Goal: Task Accomplishment & Management: Use online tool/utility

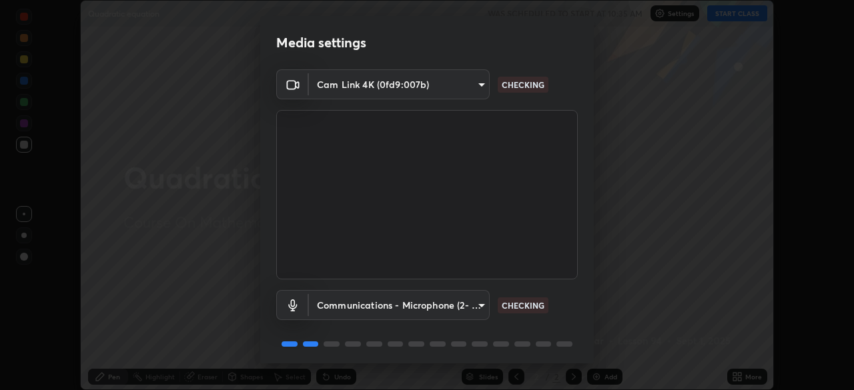
scroll to position [47, 0]
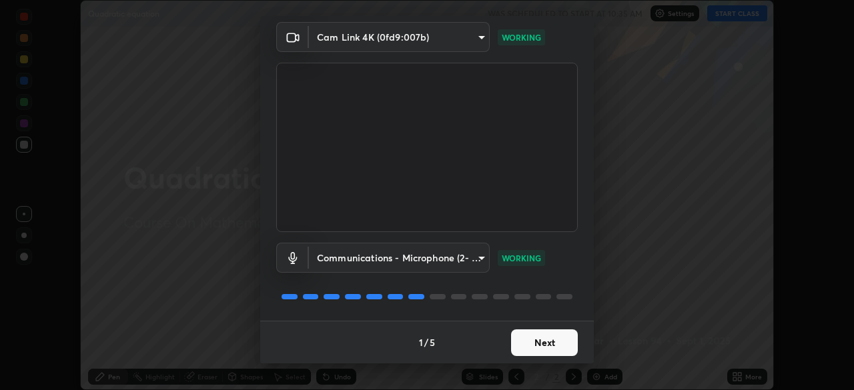
click at [539, 339] on button "Next" at bounding box center [544, 343] width 67 height 27
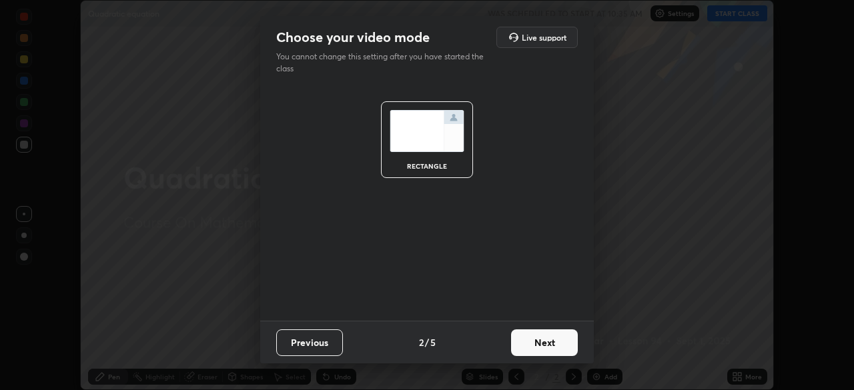
scroll to position [0, 0]
click at [546, 342] on button "Next" at bounding box center [544, 343] width 67 height 27
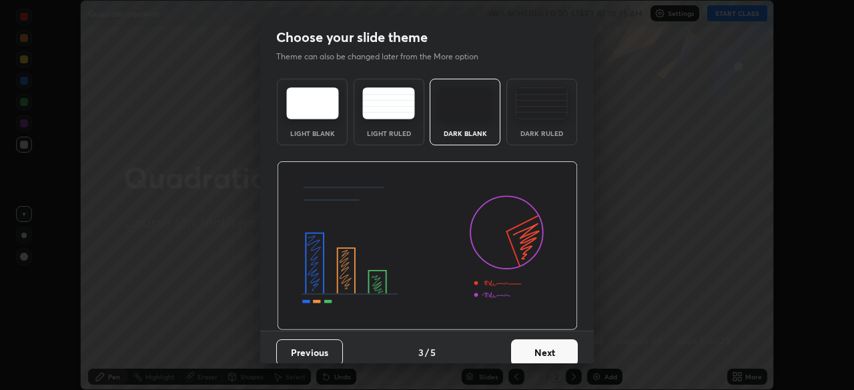
click at [549, 348] on button "Next" at bounding box center [544, 353] width 67 height 27
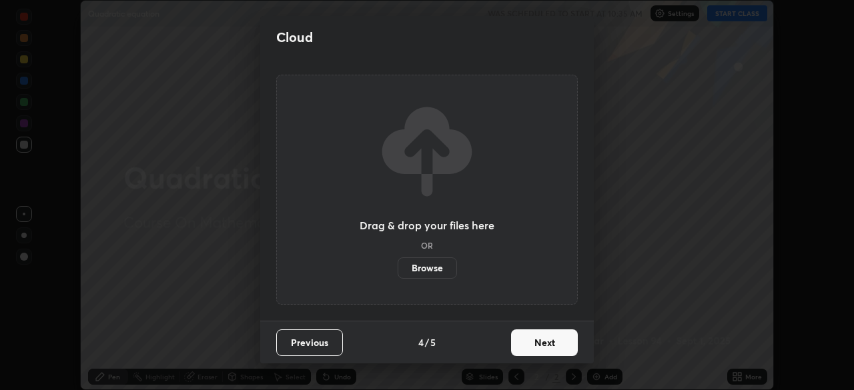
click at [553, 346] on button "Next" at bounding box center [544, 343] width 67 height 27
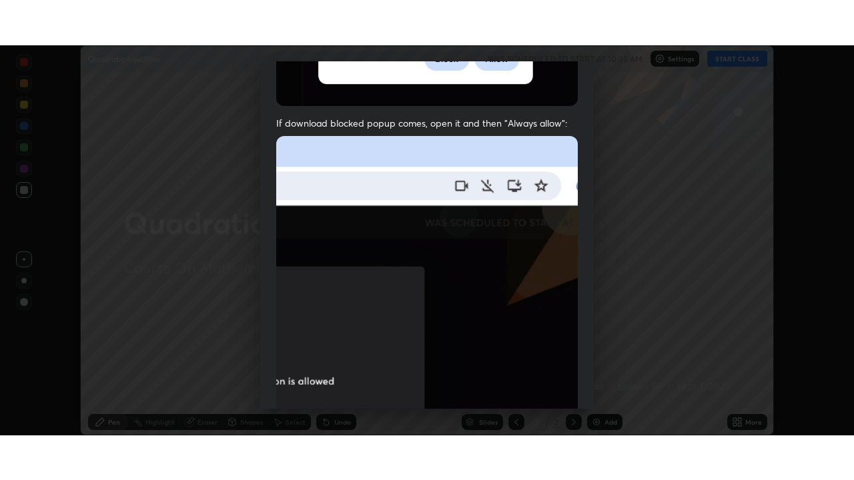
scroll to position [320, 0]
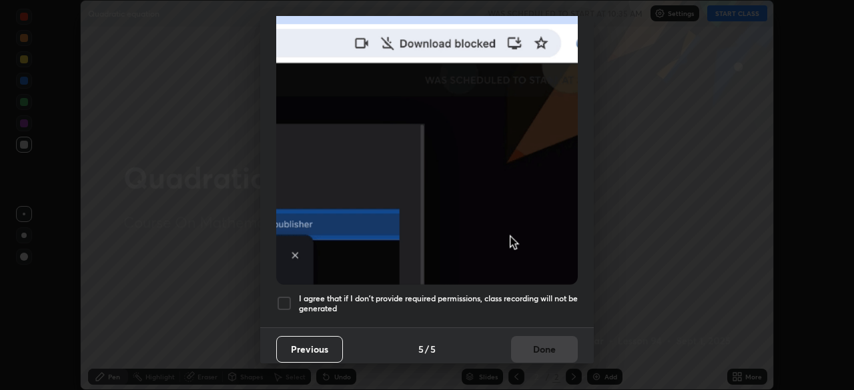
click at [279, 297] on div at bounding box center [284, 304] width 16 height 16
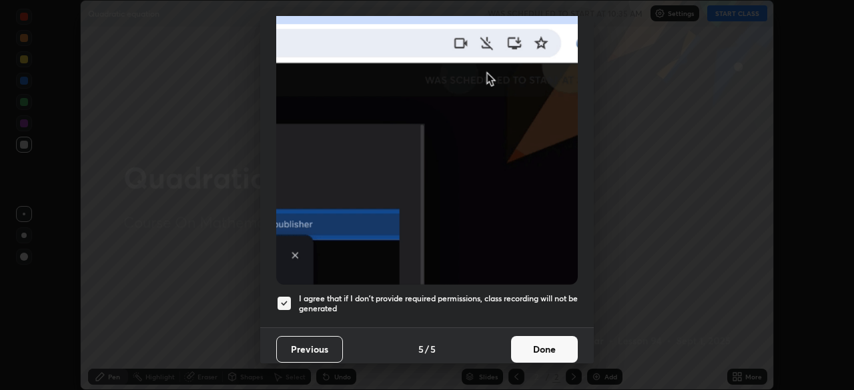
click at [534, 346] on button "Done" at bounding box center [544, 349] width 67 height 27
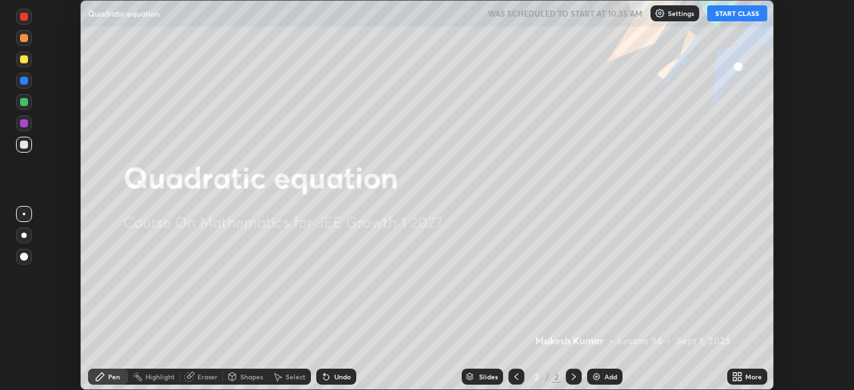
click at [739, 17] on button "START CLASS" at bounding box center [737, 13] width 60 height 16
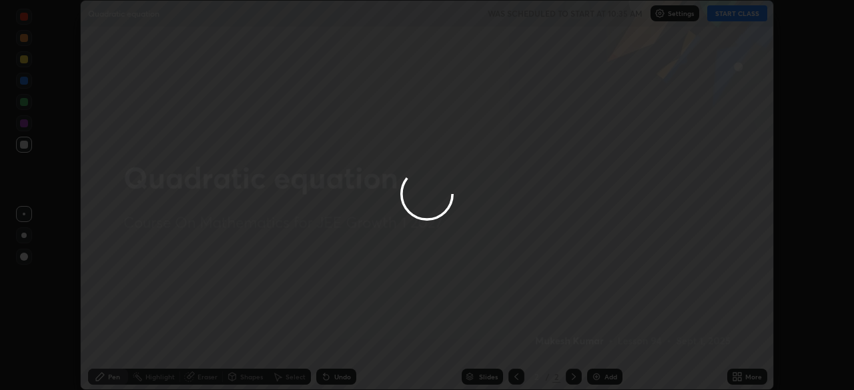
click at [747, 379] on div "More" at bounding box center [753, 377] width 17 height 7
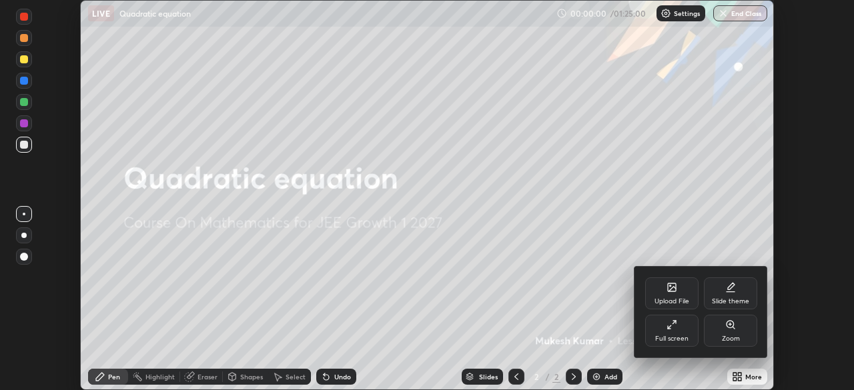
click at [682, 326] on div "Full screen" at bounding box center [671, 331] width 53 height 32
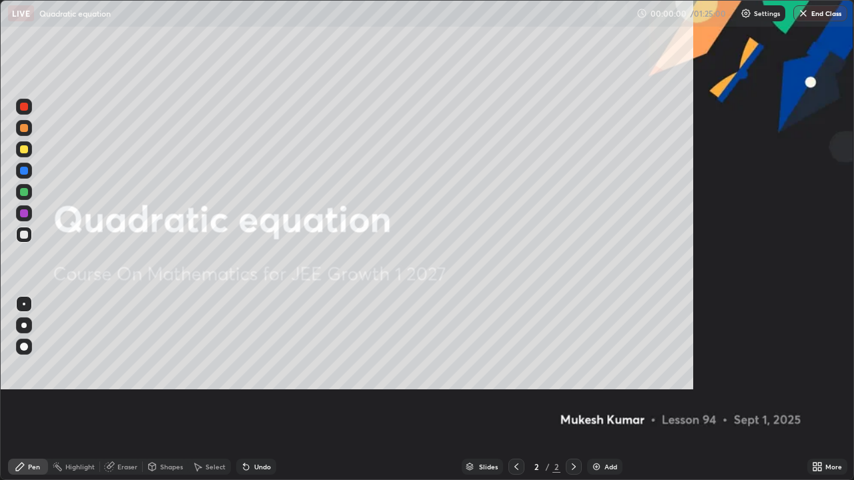
scroll to position [480, 854]
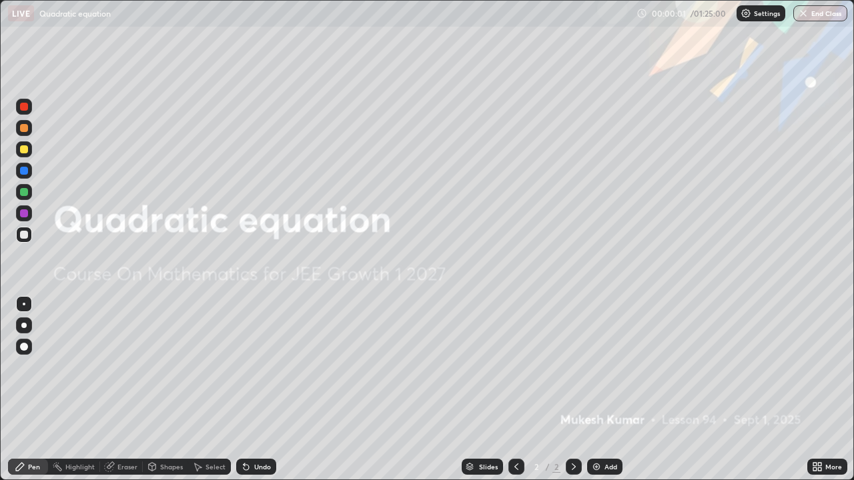
click at [596, 390] on img at bounding box center [596, 467] width 11 height 11
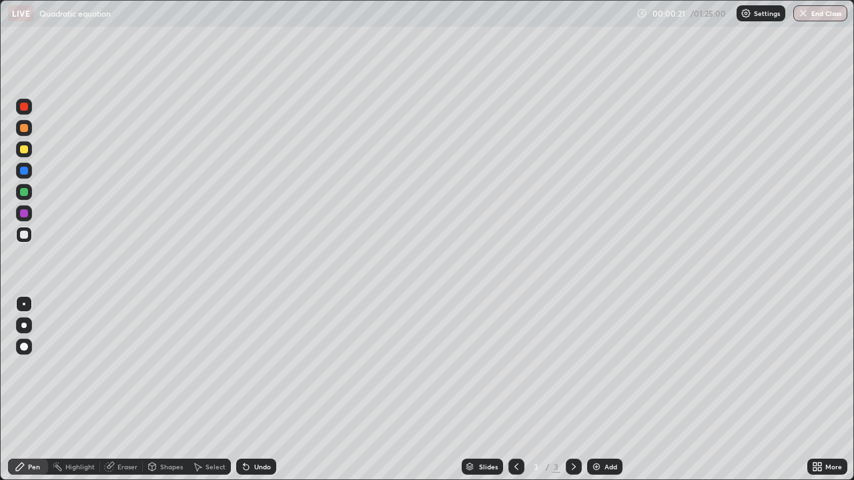
click at [26, 106] on div at bounding box center [24, 107] width 8 height 8
click at [24, 149] on div at bounding box center [24, 149] width 8 height 8
click at [25, 235] on div at bounding box center [24, 235] width 8 height 8
click at [269, 390] on div "Undo" at bounding box center [262, 467] width 17 height 7
click at [263, 390] on div "Undo" at bounding box center [262, 467] width 17 height 7
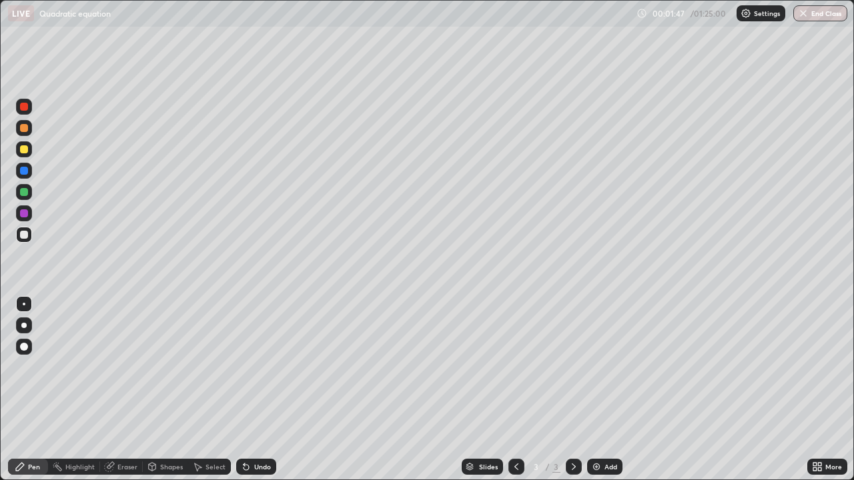
click at [258, 390] on div "Undo" at bounding box center [262, 467] width 17 height 7
click at [24, 234] on div at bounding box center [24, 235] width 8 height 8
click at [25, 192] on div at bounding box center [24, 192] width 8 height 8
click at [259, 390] on div "Undo" at bounding box center [262, 467] width 17 height 7
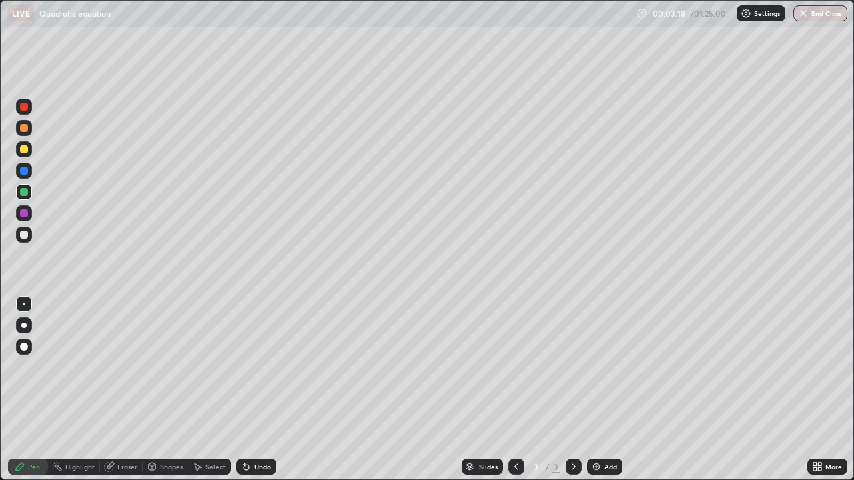
click at [258, 390] on div "Undo" at bounding box center [256, 467] width 40 height 16
click at [257, 390] on div "Undo" at bounding box center [262, 467] width 17 height 7
click at [26, 235] on div at bounding box center [24, 235] width 8 height 8
click at [27, 189] on div at bounding box center [24, 192] width 8 height 8
click at [27, 233] on div at bounding box center [24, 235] width 8 height 8
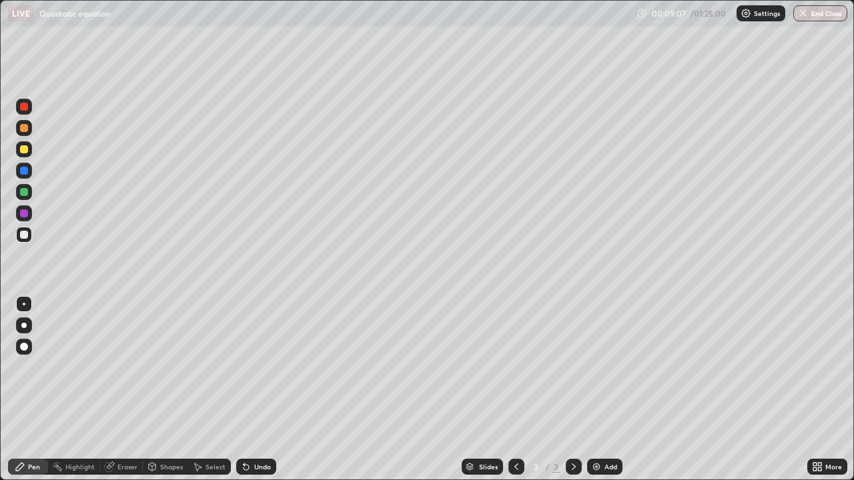
click at [604, 390] on div "Add" at bounding box center [610, 467] width 13 height 7
click at [25, 105] on div at bounding box center [24, 107] width 8 height 8
click at [21, 151] on div at bounding box center [24, 149] width 8 height 8
click at [25, 233] on div at bounding box center [24, 235] width 8 height 8
click at [255, 390] on div "Undo" at bounding box center [262, 467] width 17 height 7
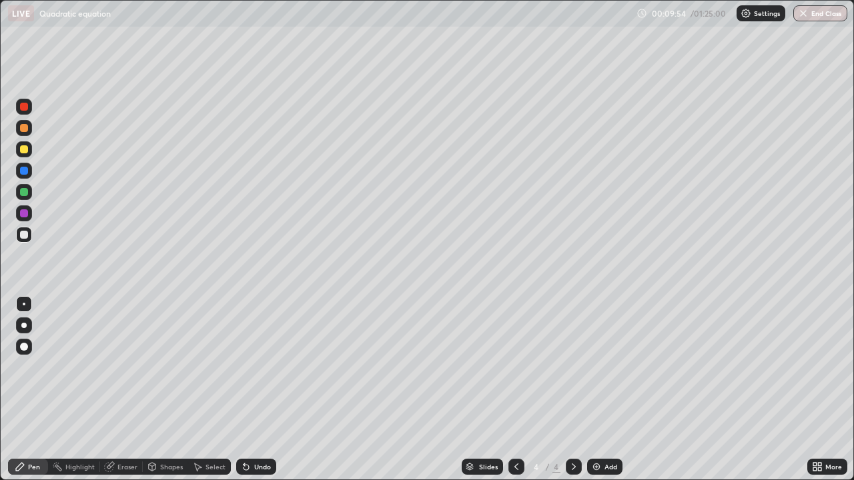
click at [255, 390] on div "Undo" at bounding box center [262, 467] width 17 height 7
click at [27, 168] on div at bounding box center [24, 171] width 8 height 8
click at [25, 236] on div at bounding box center [24, 235] width 8 height 8
click at [600, 390] on div "Add" at bounding box center [604, 467] width 35 height 16
click at [24, 148] on div at bounding box center [24, 149] width 8 height 8
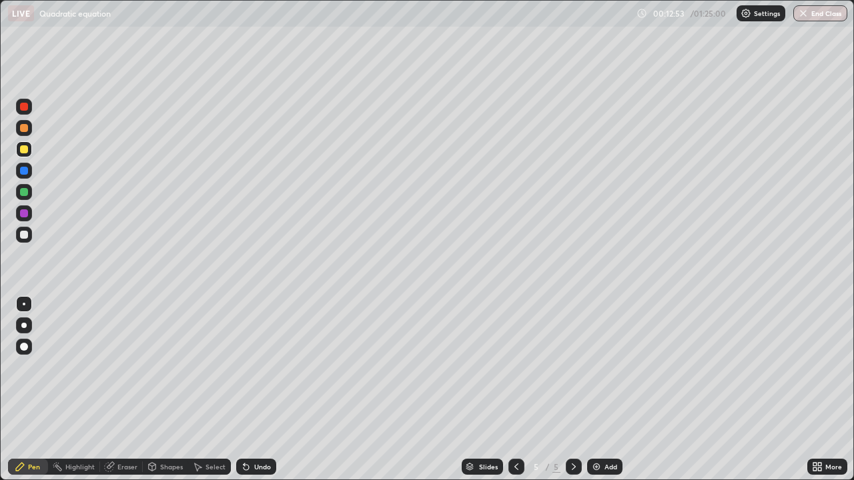
click at [262, 390] on div "Undo" at bounding box center [262, 467] width 17 height 7
click at [254, 390] on div "Undo" at bounding box center [262, 467] width 17 height 7
click at [251, 390] on div "Undo" at bounding box center [256, 467] width 40 height 16
click at [255, 390] on div "Undo" at bounding box center [262, 467] width 17 height 7
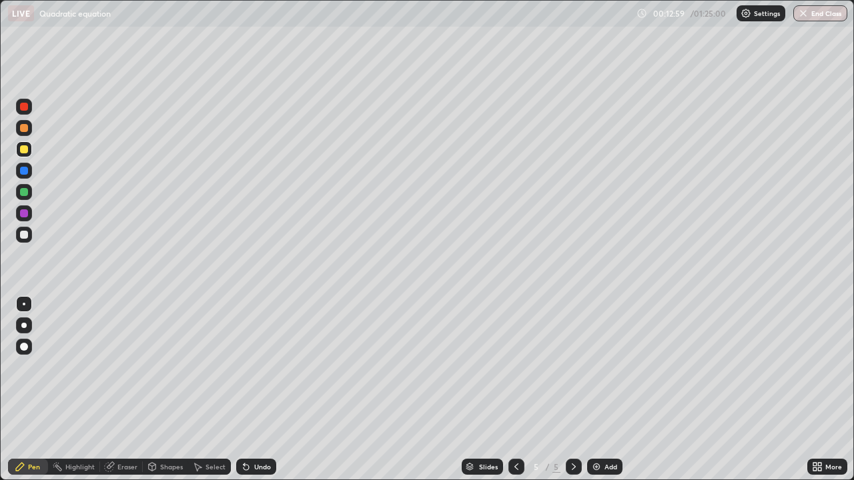
click at [257, 390] on div "Undo" at bounding box center [262, 467] width 17 height 7
click at [256, 390] on div "Undo" at bounding box center [262, 467] width 17 height 7
click at [254, 390] on div "Undo" at bounding box center [262, 467] width 17 height 7
click at [24, 193] on div at bounding box center [24, 192] width 8 height 8
click at [257, 390] on div "Undo" at bounding box center [262, 467] width 17 height 7
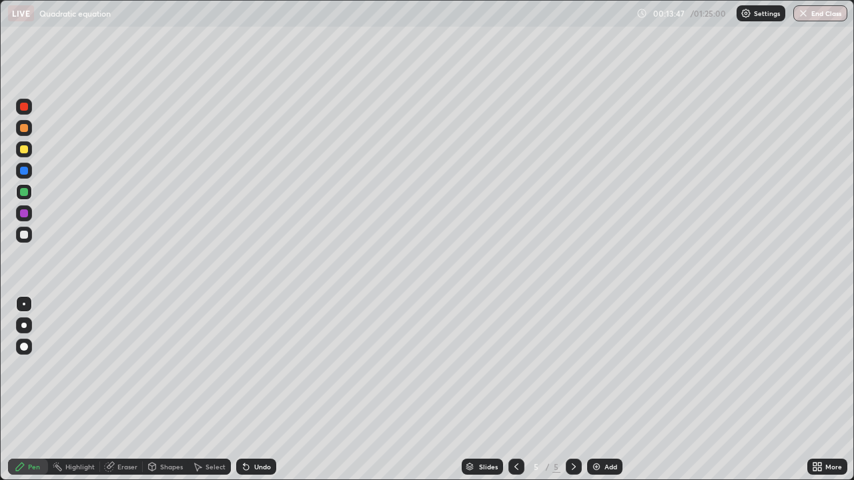
click at [260, 390] on div "Undo" at bounding box center [262, 467] width 17 height 7
click at [259, 390] on div "Undo" at bounding box center [262, 467] width 17 height 7
click at [23, 173] on div at bounding box center [24, 171] width 8 height 8
click at [29, 234] on div at bounding box center [24, 235] width 16 height 16
click at [606, 390] on div "Add" at bounding box center [604, 467] width 35 height 16
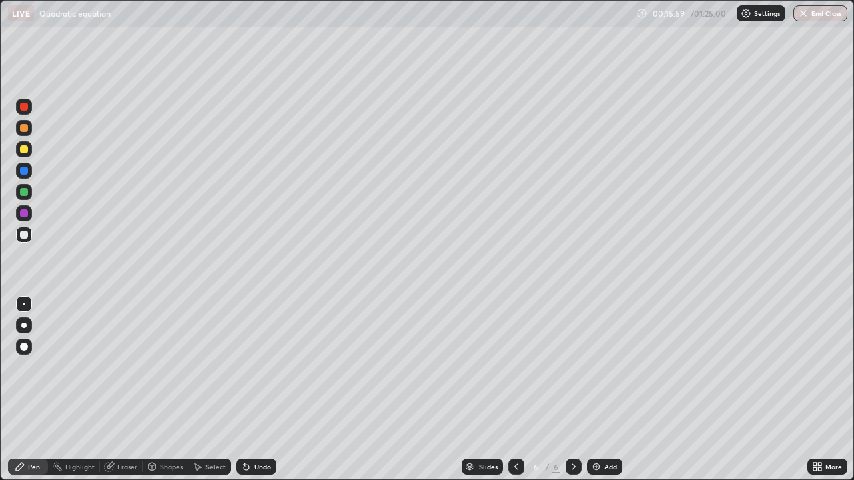
click at [23, 149] on div at bounding box center [24, 149] width 8 height 8
click at [515, 390] on icon at bounding box center [516, 467] width 4 height 7
click at [572, 390] on div at bounding box center [574, 467] width 16 height 16
click at [25, 235] on div at bounding box center [24, 235] width 8 height 8
click at [516, 390] on icon at bounding box center [516, 467] width 11 height 11
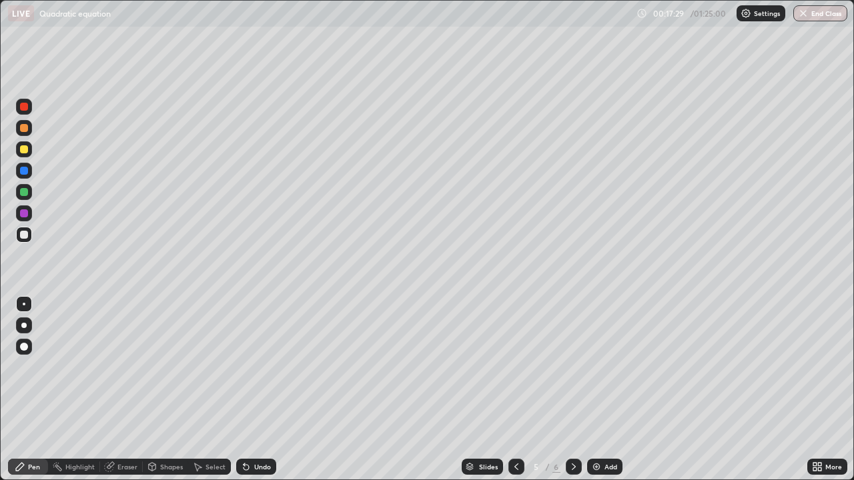
click at [572, 390] on icon at bounding box center [573, 467] width 11 height 11
click at [604, 390] on div "Add" at bounding box center [610, 467] width 13 height 7
click at [26, 149] on div at bounding box center [24, 149] width 8 height 8
click at [27, 236] on div at bounding box center [24, 235] width 8 height 8
click at [608, 390] on div "Add" at bounding box center [610, 467] width 13 height 7
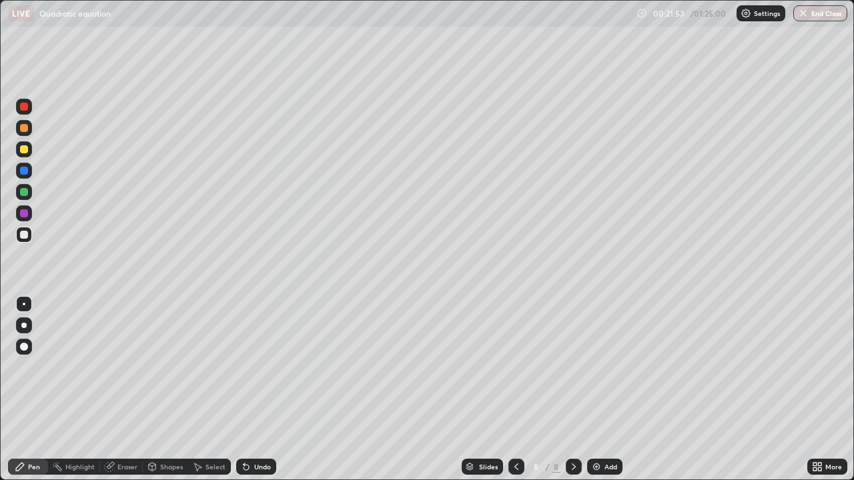
click at [25, 149] on div at bounding box center [24, 149] width 8 height 8
click at [25, 233] on div at bounding box center [24, 235] width 8 height 8
click at [522, 390] on div at bounding box center [516, 467] width 16 height 16
click at [515, 390] on icon at bounding box center [516, 467] width 11 height 11
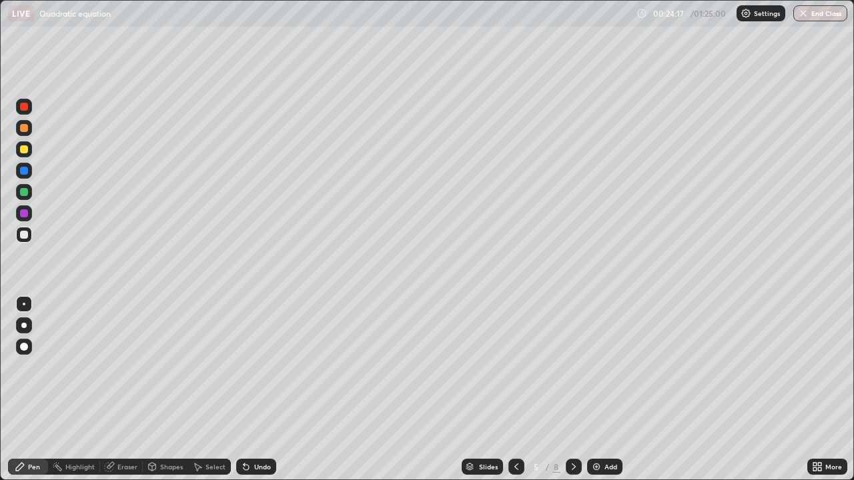
click at [516, 390] on icon at bounding box center [516, 467] width 11 height 11
click at [24, 193] on div at bounding box center [24, 192] width 8 height 8
click at [572, 390] on icon at bounding box center [573, 467] width 11 height 11
click at [26, 233] on div at bounding box center [24, 235] width 8 height 8
click at [125, 390] on div "Eraser" at bounding box center [127, 467] width 20 height 7
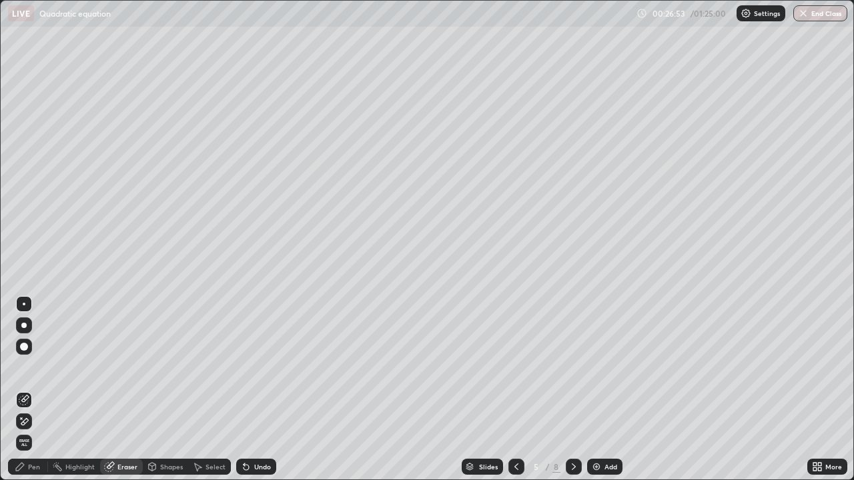
click at [35, 390] on div "Pen" at bounding box center [34, 467] width 12 height 7
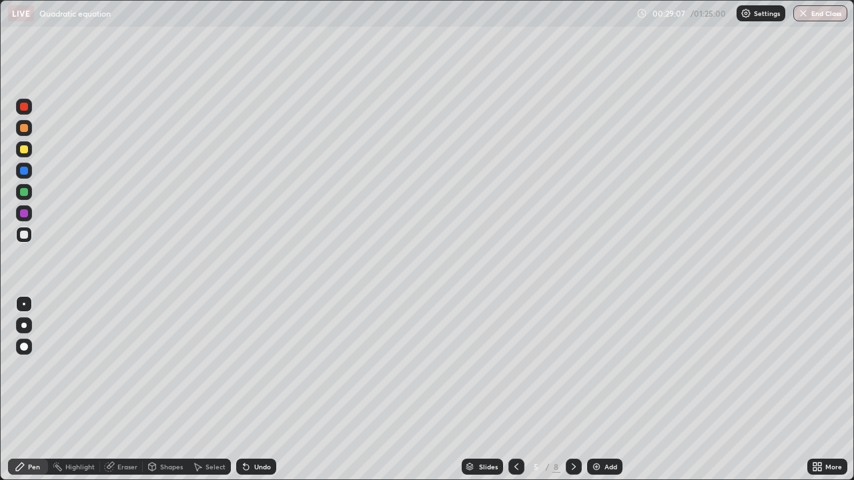
click at [123, 390] on div "Eraser" at bounding box center [127, 467] width 20 height 7
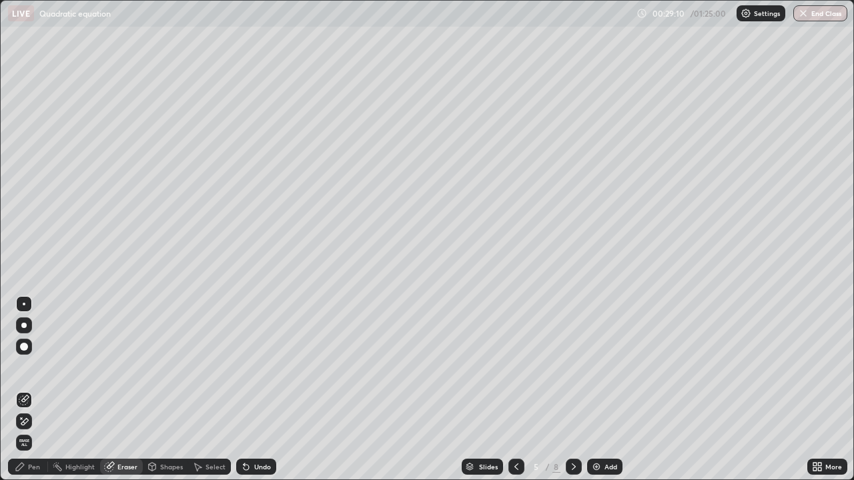
click at [31, 390] on div "Pen" at bounding box center [34, 467] width 12 height 7
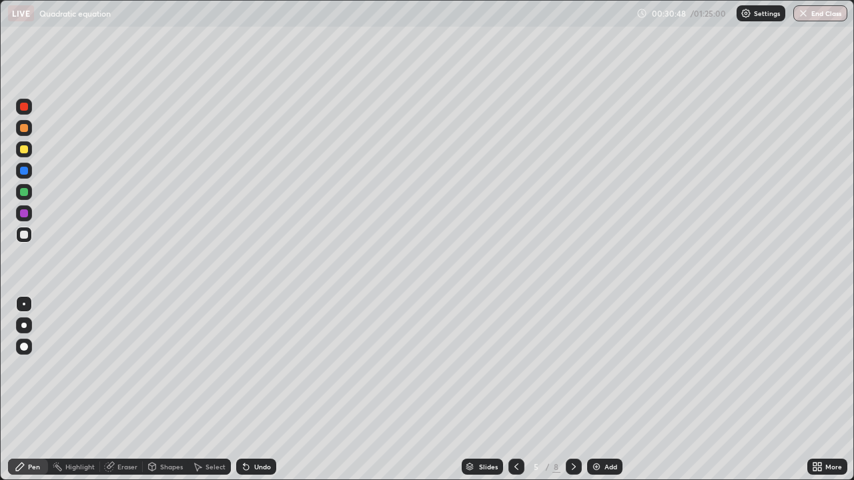
click at [577, 390] on icon at bounding box center [573, 467] width 11 height 11
click at [23, 149] on div at bounding box center [24, 149] width 8 height 8
click at [254, 390] on div "Undo" at bounding box center [262, 467] width 17 height 7
click at [255, 390] on div "Undo" at bounding box center [262, 467] width 17 height 7
click at [258, 390] on div "Undo" at bounding box center [262, 467] width 17 height 7
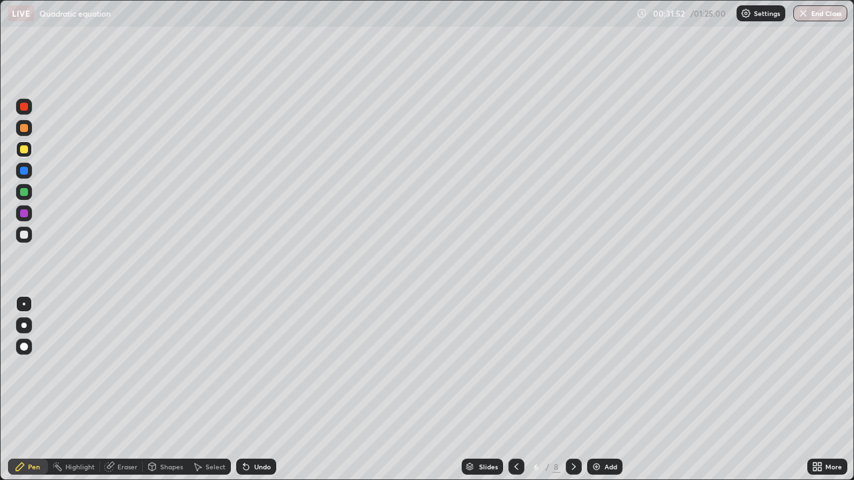
click at [260, 390] on div "Undo" at bounding box center [262, 467] width 17 height 7
click at [264, 390] on div "Undo" at bounding box center [262, 467] width 17 height 7
click at [25, 235] on div at bounding box center [24, 235] width 8 height 8
click at [572, 390] on icon at bounding box center [573, 467] width 11 height 11
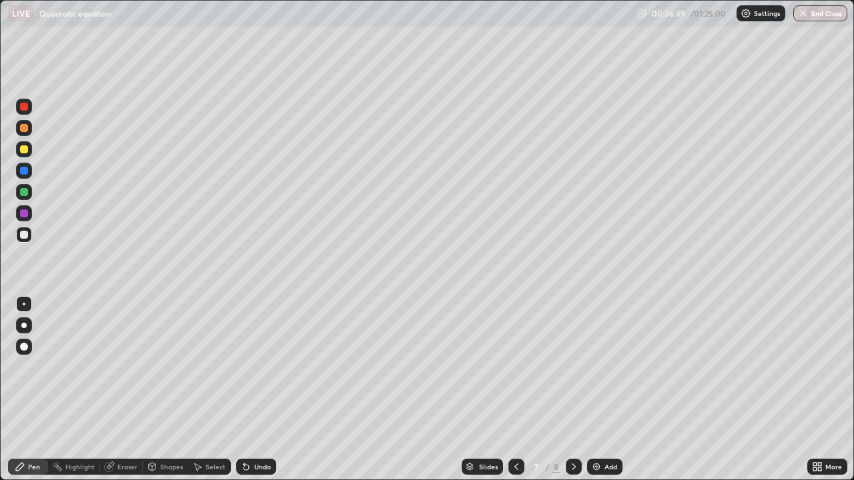
click at [571, 390] on icon at bounding box center [573, 467] width 11 height 11
click at [21, 192] on div at bounding box center [24, 192] width 8 height 8
click at [24, 235] on div at bounding box center [24, 235] width 8 height 8
click at [514, 390] on icon at bounding box center [516, 467] width 4 height 7
click at [516, 390] on icon at bounding box center [516, 467] width 11 height 11
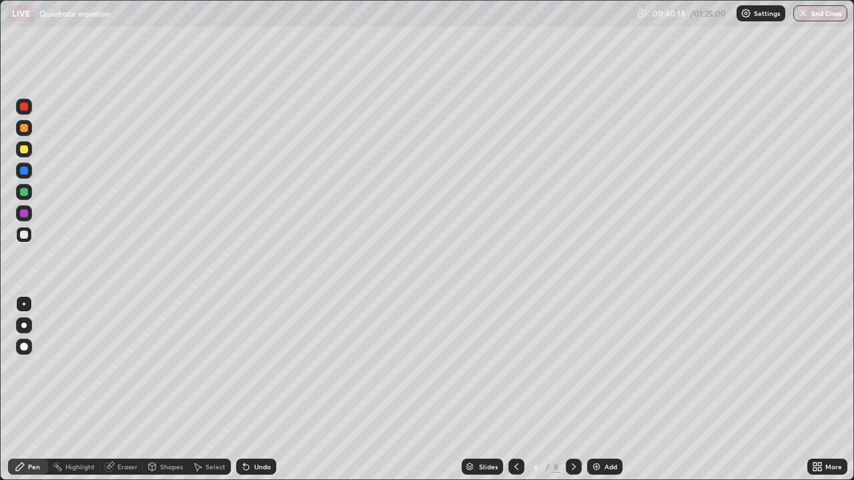
click at [570, 390] on icon at bounding box center [573, 467] width 11 height 11
click at [254, 390] on div "Undo" at bounding box center [262, 467] width 17 height 7
click at [256, 390] on div "Undo" at bounding box center [262, 467] width 17 height 7
click at [254, 390] on div "Undo" at bounding box center [262, 467] width 17 height 7
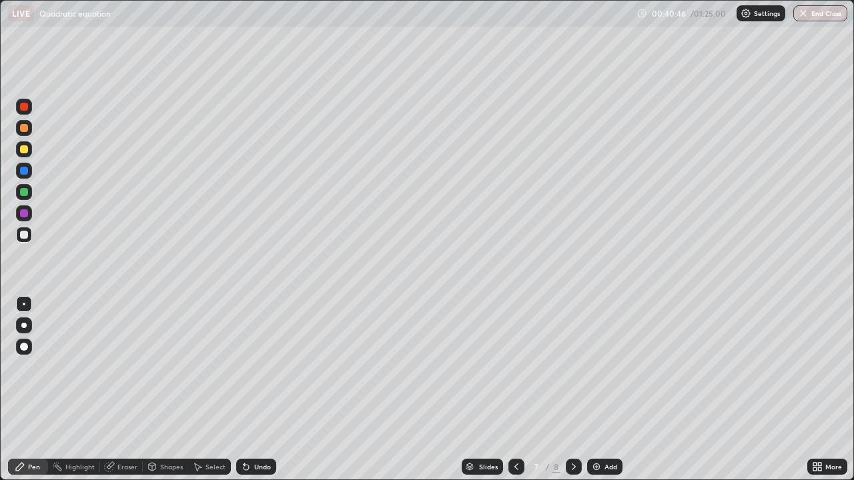
click at [570, 390] on icon at bounding box center [573, 467] width 11 height 11
click at [576, 390] on div at bounding box center [574, 467] width 16 height 16
click at [608, 390] on div "Add" at bounding box center [610, 467] width 13 height 7
click at [25, 129] on div at bounding box center [24, 128] width 8 height 8
click at [25, 233] on div at bounding box center [24, 235] width 8 height 8
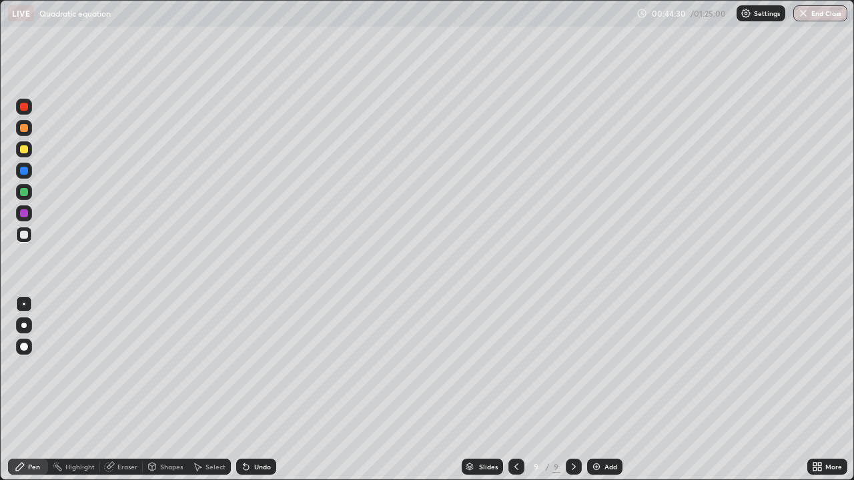
click at [266, 390] on div "Undo" at bounding box center [262, 467] width 17 height 7
click at [659, 390] on div "Slides 9 / 9 Add" at bounding box center [541, 467] width 531 height 27
click at [597, 390] on img at bounding box center [596, 467] width 11 height 11
click at [25, 107] on div at bounding box center [24, 107] width 8 height 8
click at [258, 390] on div "Undo" at bounding box center [262, 467] width 17 height 7
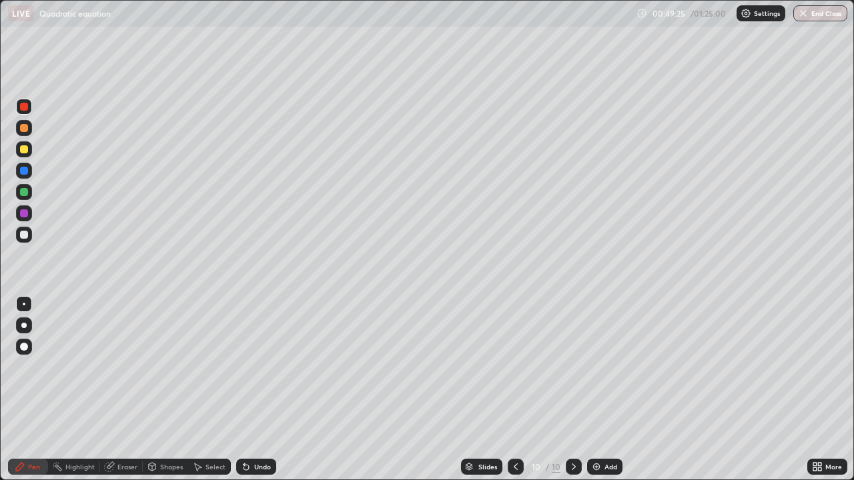
click at [26, 109] on div at bounding box center [24, 107] width 8 height 8
click at [26, 235] on div at bounding box center [24, 235] width 8 height 8
click at [23, 210] on div at bounding box center [24, 213] width 8 height 8
click at [125, 390] on div "Eraser" at bounding box center [127, 467] width 20 height 7
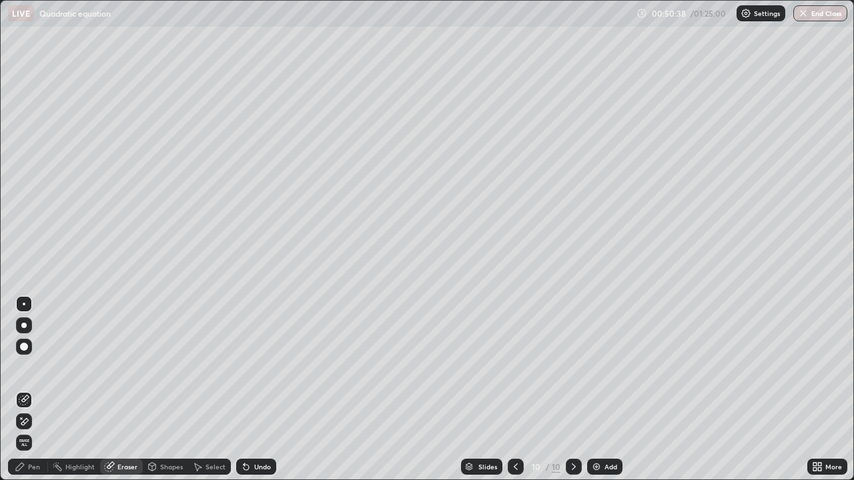
click at [36, 390] on div "Pen" at bounding box center [34, 467] width 12 height 7
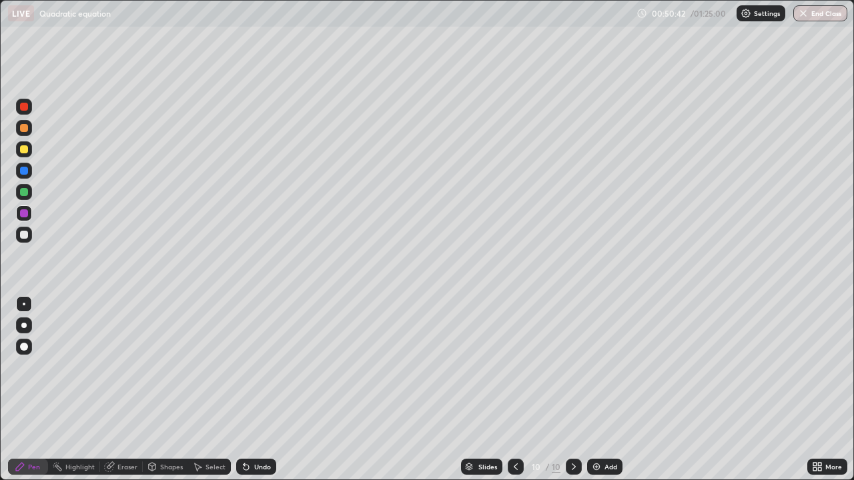
click at [24, 191] on div at bounding box center [24, 192] width 8 height 8
click at [30, 233] on div at bounding box center [24, 235] width 16 height 16
click at [25, 192] on div at bounding box center [24, 192] width 8 height 8
click at [25, 107] on div at bounding box center [24, 107] width 8 height 8
click at [117, 390] on div "Eraser" at bounding box center [121, 467] width 43 height 16
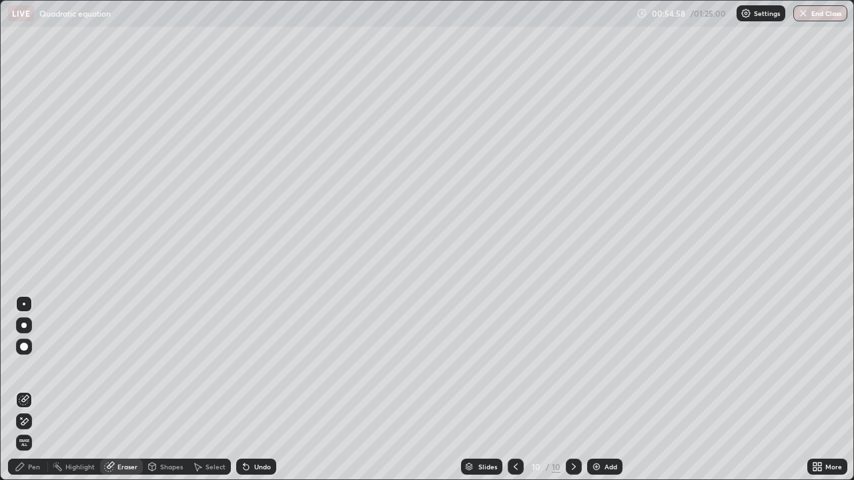
click at [33, 390] on div "Pen" at bounding box center [28, 467] width 40 height 16
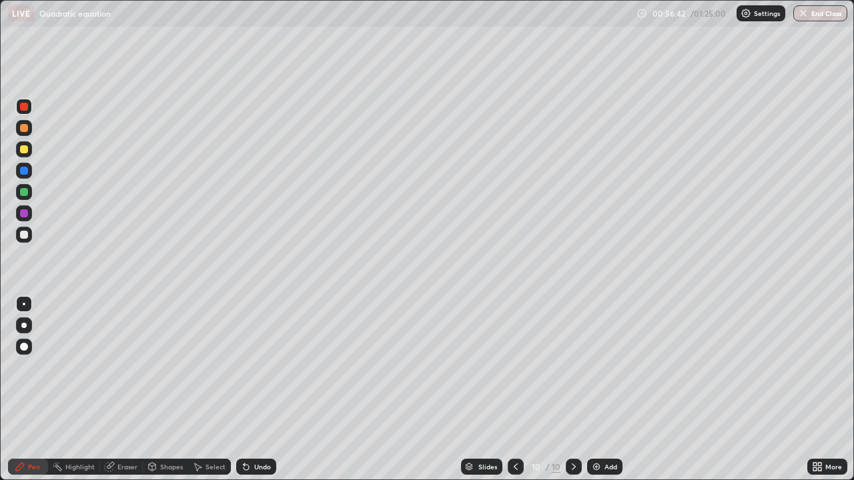
click at [25, 234] on div at bounding box center [24, 235] width 8 height 8
click at [23, 149] on div at bounding box center [24, 149] width 8 height 8
click at [609, 390] on div "Add" at bounding box center [610, 467] width 13 height 7
click at [25, 231] on div at bounding box center [24, 235] width 8 height 8
click at [25, 109] on div at bounding box center [24, 107] width 8 height 8
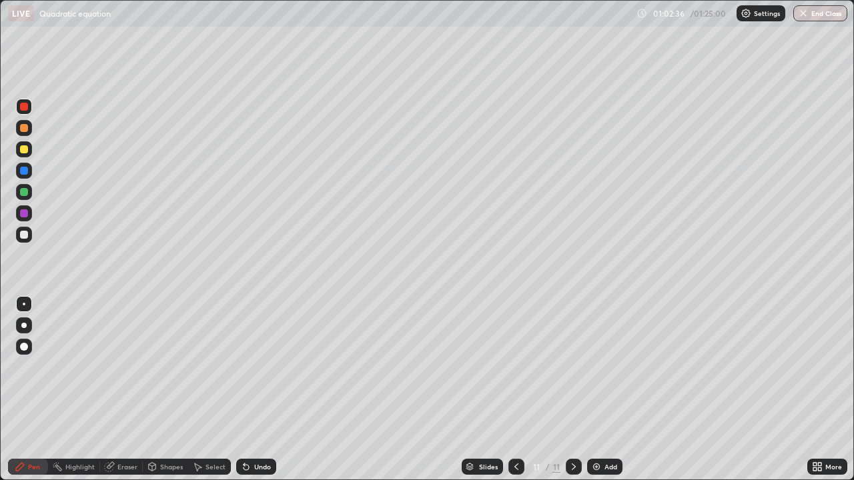
click at [27, 188] on div at bounding box center [24, 192] width 16 height 16
click at [27, 234] on div at bounding box center [24, 235] width 8 height 8
click at [24, 106] on div at bounding box center [24, 107] width 8 height 8
click at [255, 390] on div "Undo" at bounding box center [256, 467] width 40 height 16
click at [26, 234] on div at bounding box center [24, 235] width 8 height 8
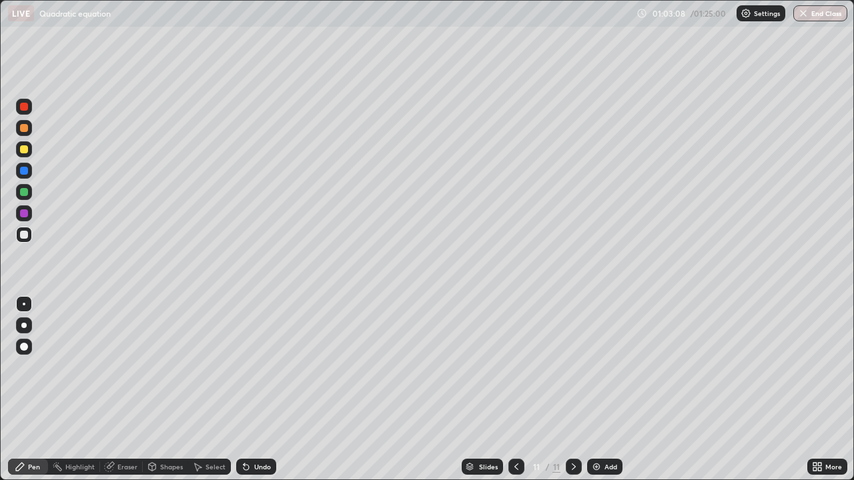
click at [27, 194] on div at bounding box center [24, 192] width 8 height 8
click at [572, 390] on icon at bounding box center [574, 467] width 4 height 7
click at [612, 390] on div "Add" at bounding box center [610, 467] width 13 height 7
click at [21, 108] on div at bounding box center [24, 107] width 8 height 8
click at [23, 149] on div at bounding box center [24, 149] width 8 height 8
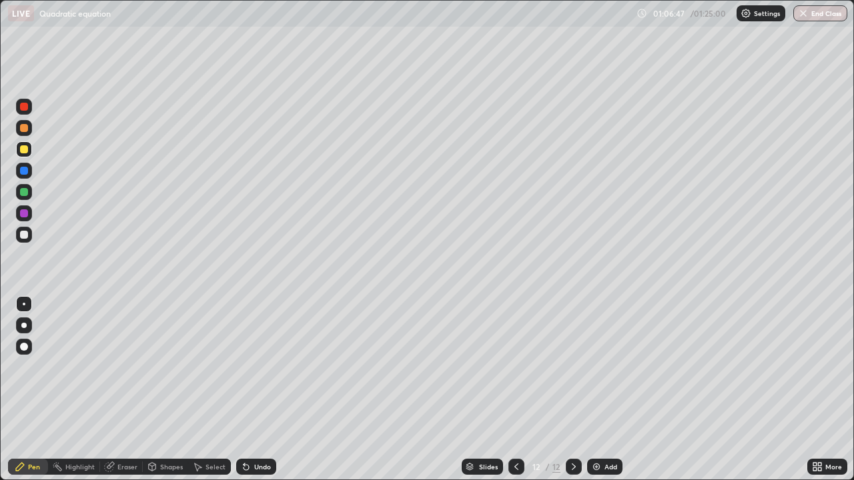
click at [25, 105] on div at bounding box center [24, 107] width 8 height 8
click at [23, 235] on div at bounding box center [24, 235] width 8 height 8
click at [30, 193] on div at bounding box center [24, 192] width 16 height 16
click at [259, 390] on div "Undo" at bounding box center [262, 467] width 17 height 7
click at [261, 390] on div "Undo" at bounding box center [262, 467] width 17 height 7
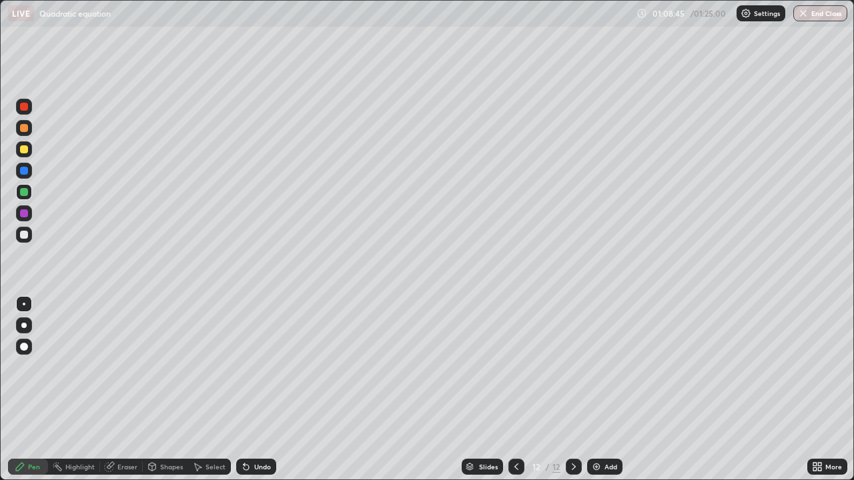
click at [262, 390] on div "Undo" at bounding box center [262, 467] width 17 height 7
click at [25, 190] on div at bounding box center [24, 192] width 8 height 8
click at [24, 169] on div at bounding box center [24, 171] width 8 height 8
click at [25, 235] on div at bounding box center [24, 235] width 8 height 8
click at [262, 390] on div "Undo" at bounding box center [262, 467] width 17 height 7
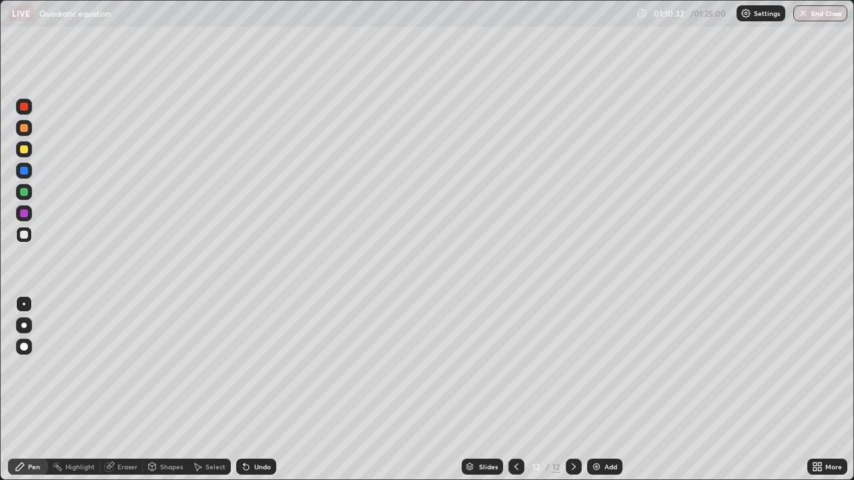
click at [262, 390] on div "Undo" at bounding box center [262, 467] width 17 height 7
click at [264, 390] on div "Undo" at bounding box center [256, 467] width 40 height 16
click at [263, 390] on div "Undo" at bounding box center [256, 467] width 40 height 16
click at [261, 390] on div "Undo" at bounding box center [256, 467] width 40 height 16
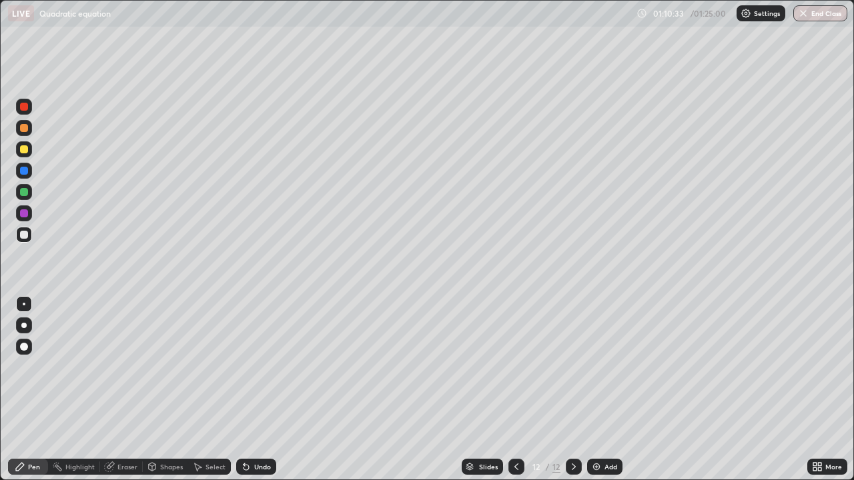
click at [261, 390] on div "Undo" at bounding box center [256, 467] width 40 height 16
click at [257, 390] on div "Undo" at bounding box center [256, 467] width 40 height 16
click at [20, 195] on div at bounding box center [24, 192] width 16 height 16
click at [25, 235] on div at bounding box center [24, 235] width 8 height 8
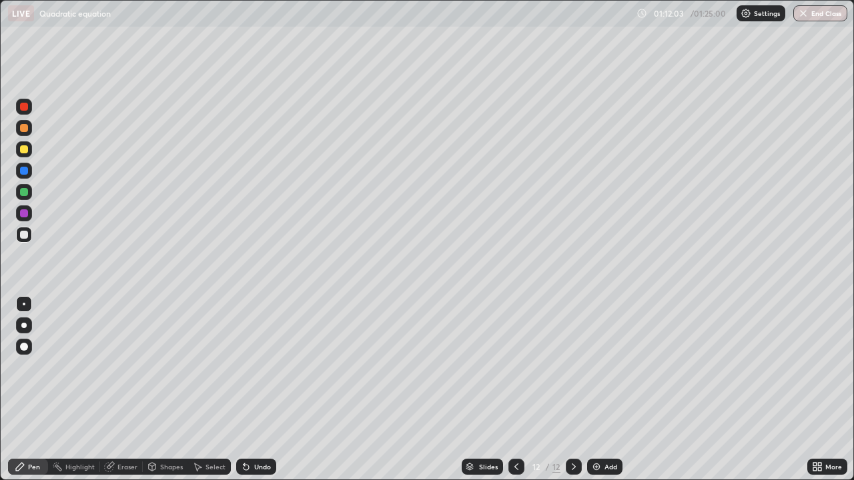
click at [609, 390] on div "Add" at bounding box center [610, 467] width 13 height 7
click at [24, 106] on div at bounding box center [24, 107] width 8 height 8
click at [26, 150] on div at bounding box center [24, 149] width 8 height 8
click at [262, 390] on div "Undo" at bounding box center [256, 467] width 40 height 16
click at [261, 390] on div "Undo" at bounding box center [262, 467] width 17 height 7
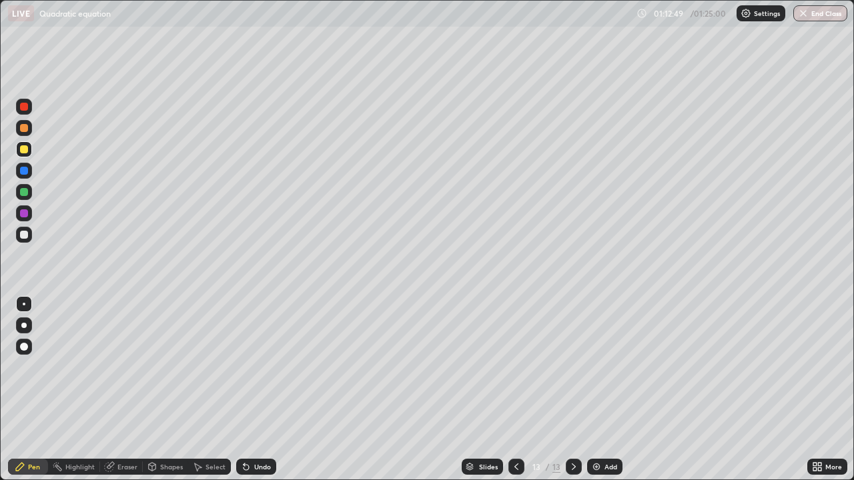
click at [25, 235] on div at bounding box center [24, 235] width 8 height 8
click at [509, 390] on div at bounding box center [516, 467] width 16 height 16
click at [515, 390] on icon at bounding box center [516, 467] width 11 height 11
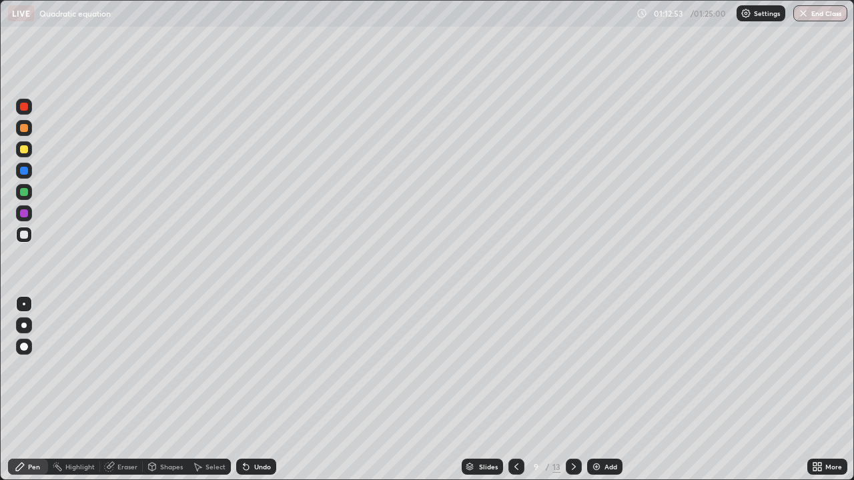
click at [515, 390] on icon at bounding box center [516, 467] width 11 height 11
click at [570, 390] on icon at bounding box center [573, 467] width 11 height 11
click at [574, 390] on div at bounding box center [574, 467] width 16 height 16
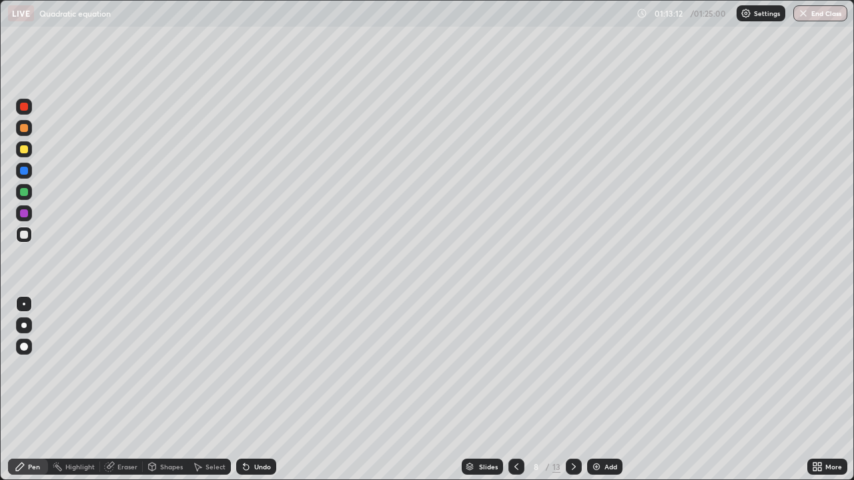
click at [572, 390] on icon at bounding box center [573, 467] width 11 height 11
click at [570, 390] on div at bounding box center [574, 467] width 16 height 16
click at [572, 390] on icon at bounding box center [573, 467] width 11 height 11
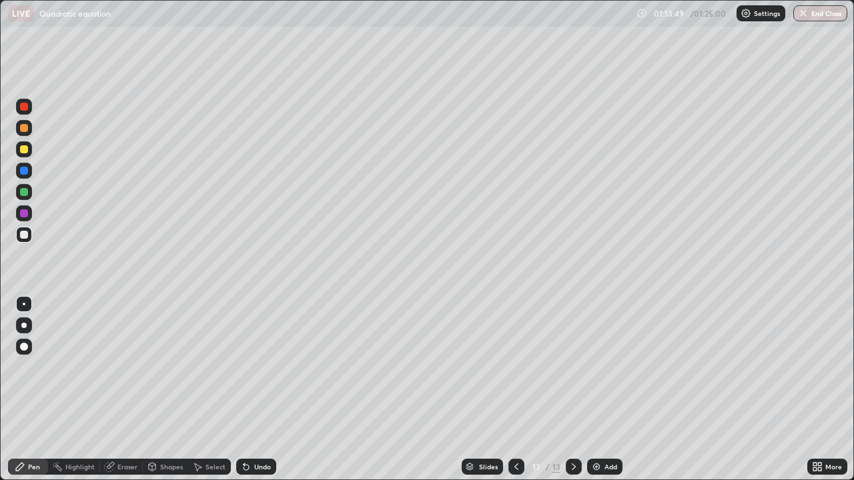
click at [23, 192] on div at bounding box center [24, 192] width 8 height 8
click at [257, 390] on div "Undo" at bounding box center [262, 467] width 17 height 7
click at [258, 390] on div "Undo" at bounding box center [262, 467] width 17 height 7
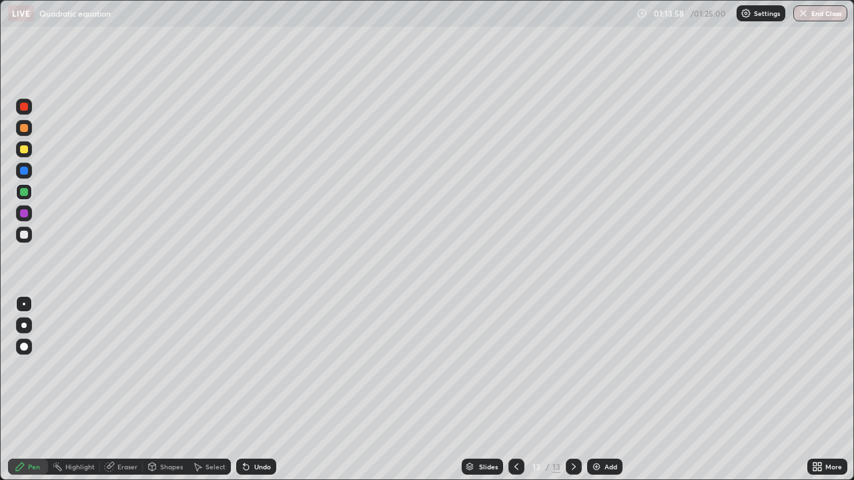
click at [256, 390] on div "Undo" at bounding box center [256, 467] width 40 height 16
click at [257, 390] on div "Undo" at bounding box center [262, 467] width 17 height 7
click at [23, 233] on div at bounding box center [24, 235] width 8 height 8
click at [262, 390] on div "Undo" at bounding box center [262, 467] width 17 height 7
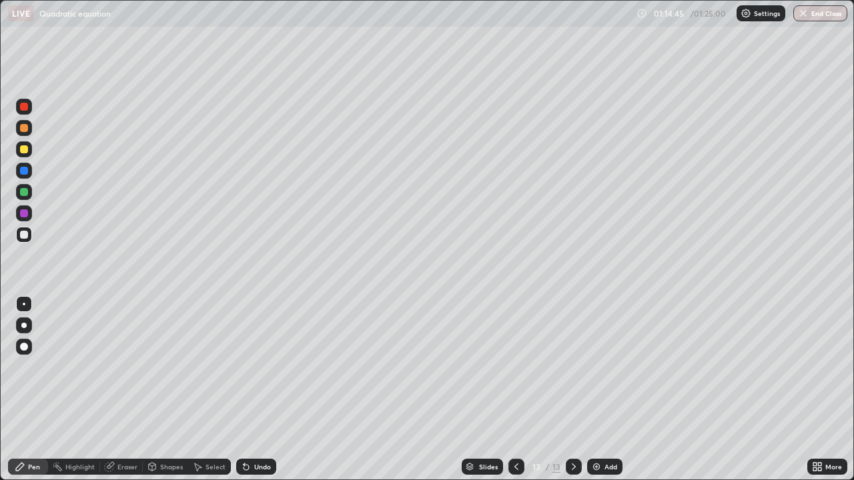
click at [261, 390] on div "Undo" at bounding box center [262, 467] width 17 height 7
click at [124, 390] on div "Eraser" at bounding box center [127, 467] width 20 height 7
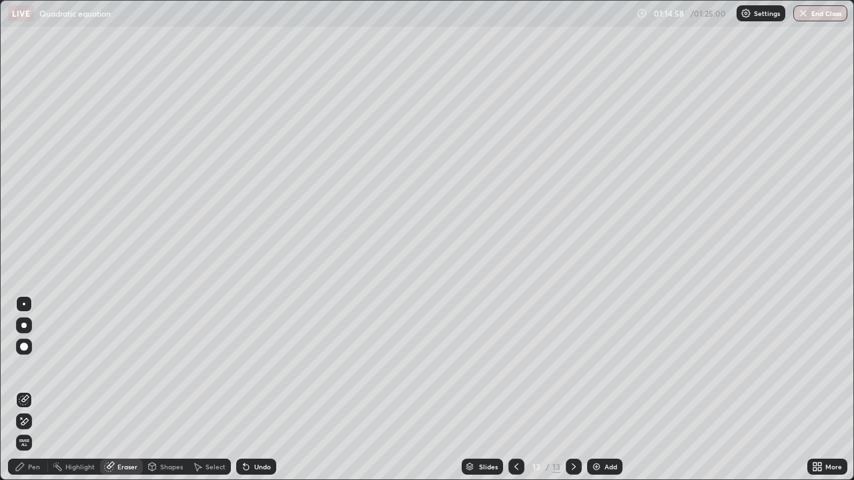
click at [32, 390] on div "Pen" at bounding box center [34, 467] width 12 height 7
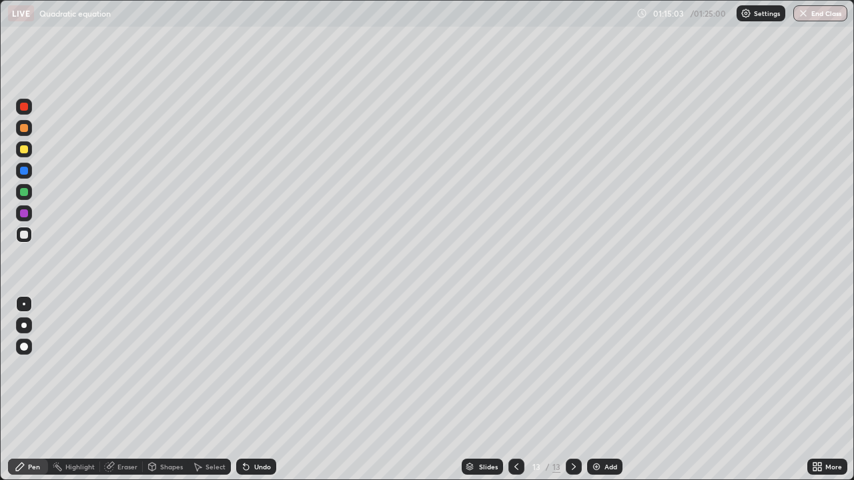
click at [268, 390] on div "Undo" at bounding box center [262, 467] width 17 height 7
click at [266, 390] on div "Undo" at bounding box center [262, 467] width 17 height 7
click at [258, 390] on div "Undo" at bounding box center [262, 467] width 17 height 7
click at [257, 390] on div "Undo" at bounding box center [262, 467] width 17 height 7
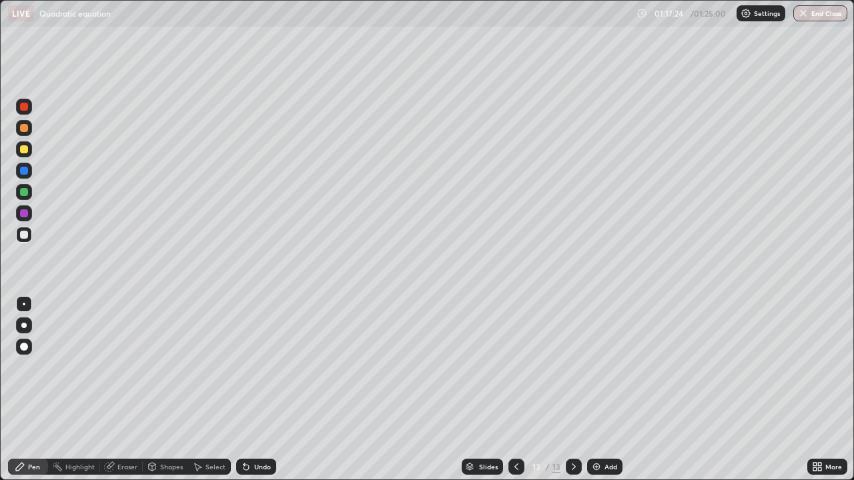
click at [257, 390] on div "Undo" at bounding box center [262, 467] width 17 height 7
click at [261, 390] on div "Undo" at bounding box center [262, 467] width 17 height 7
click at [260, 390] on div "Undo" at bounding box center [262, 467] width 17 height 7
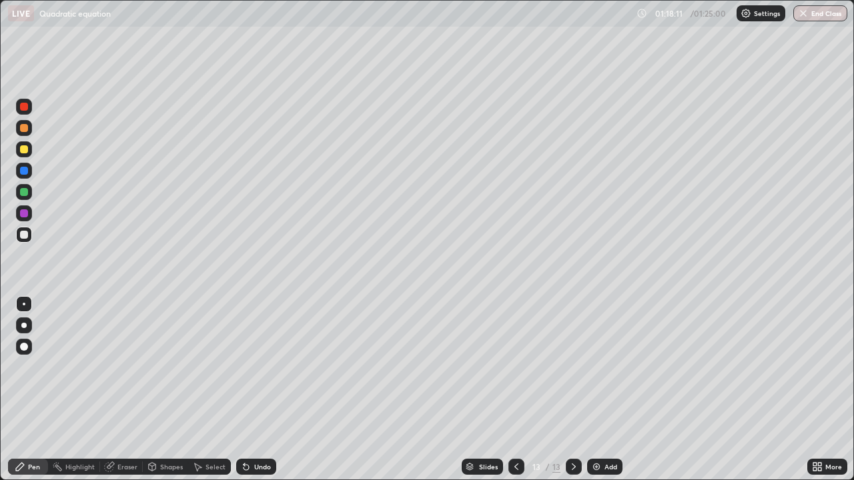
click at [662, 390] on div "Slides 13 / 13 Add" at bounding box center [541, 467] width 531 height 27
click at [686, 390] on div "Slides 13 / 13 Add" at bounding box center [541, 467] width 531 height 27
click at [688, 390] on div "Slides 13 / 13 Add" at bounding box center [541, 467] width 531 height 27
click at [704, 390] on div "Slides 13 / 13 Add" at bounding box center [541, 467] width 531 height 27
click at [25, 193] on div at bounding box center [24, 192] width 8 height 8
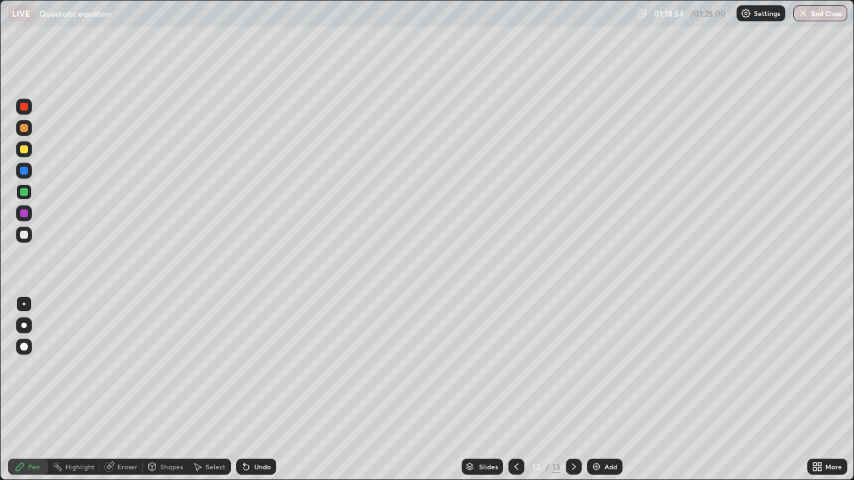
click at [820, 15] on button "End Class" at bounding box center [820, 13] width 54 height 16
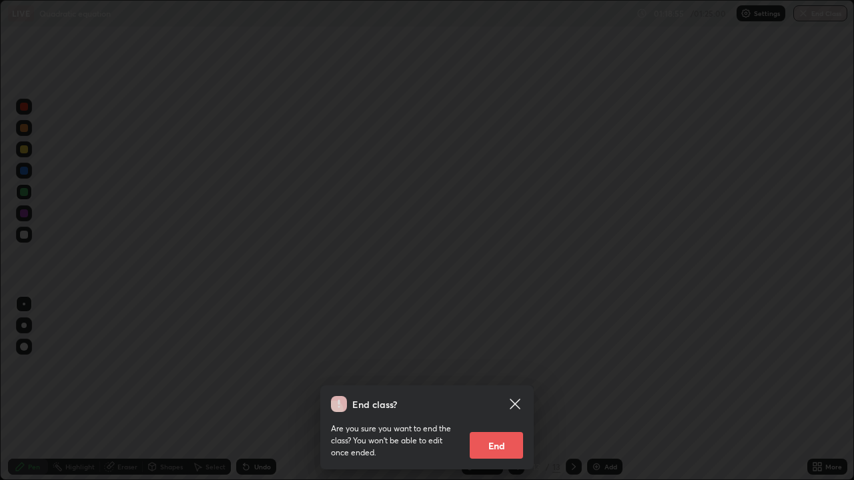
click at [488, 390] on button "End" at bounding box center [496, 445] width 53 height 27
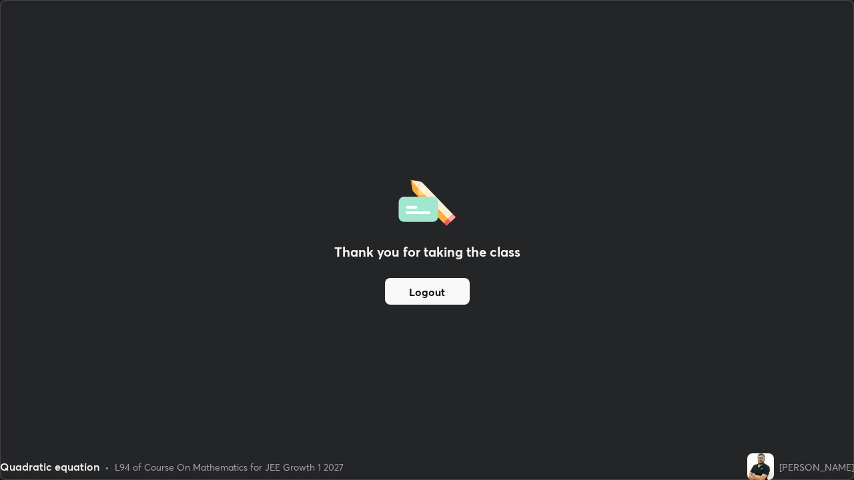
click at [418, 292] on button "Logout" at bounding box center [427, 291] width 85 height 27
